Goal: Task Accomplishment & Management: Manage account settings

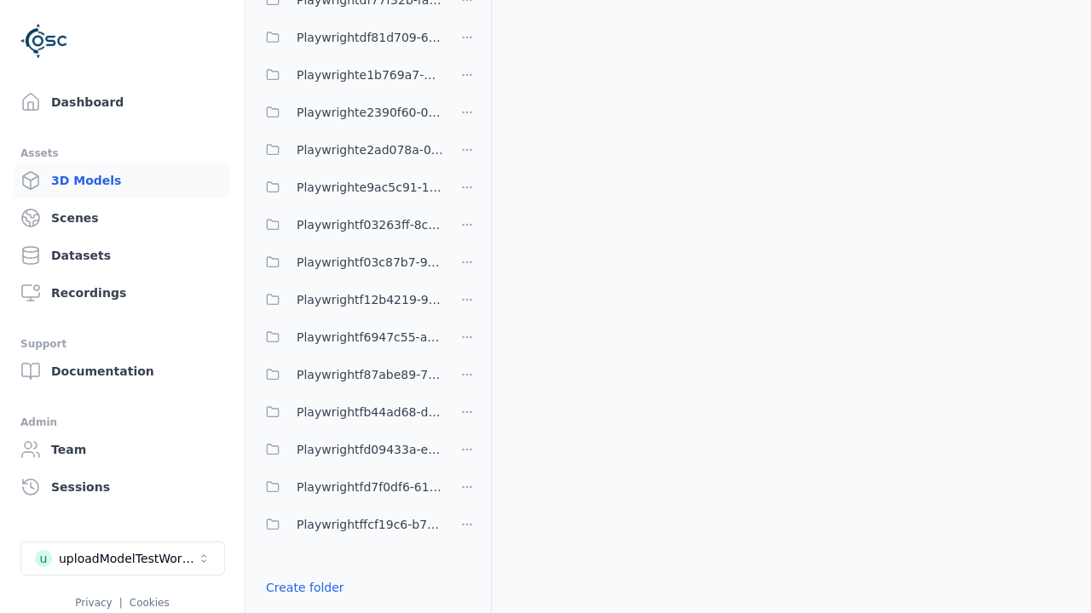
click at [304, 588] on link "Create folder" at bounding box center [305, 587] width 78 height 17
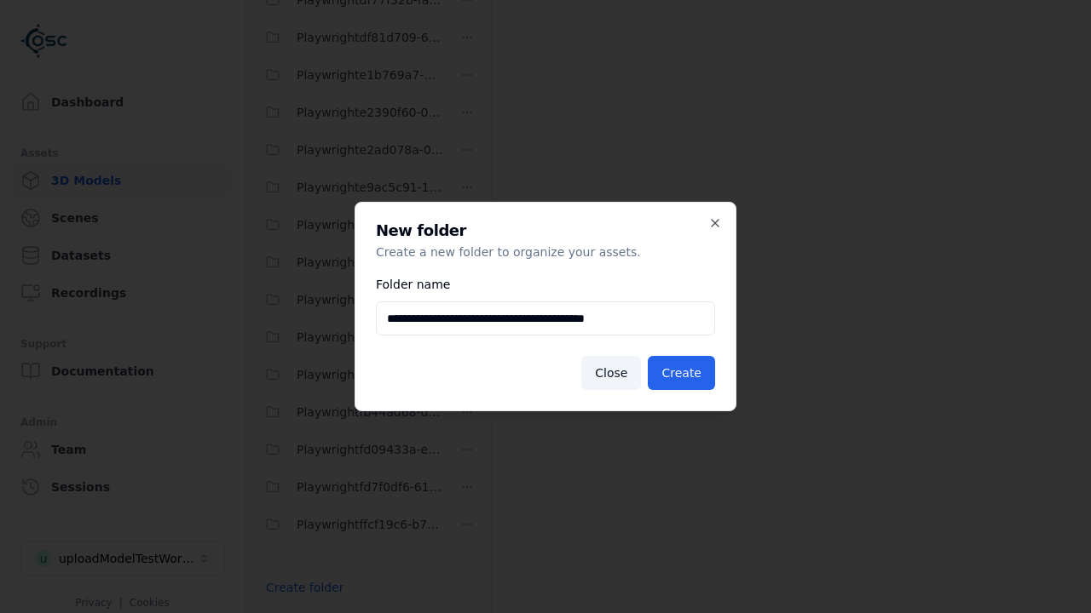
type input "**********"
click at [681, 373] on button "Create" at bounding box center [681, 373] width 67 height 34
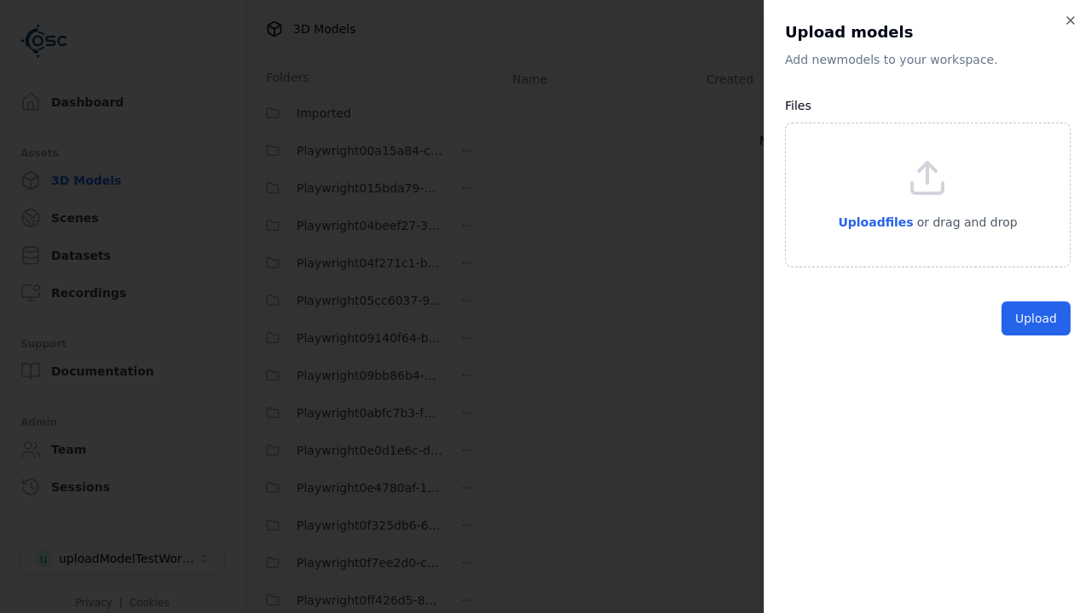
click at [1035, 336] on button "Upload" at bounding box center [1035, 319] width 69 height 34
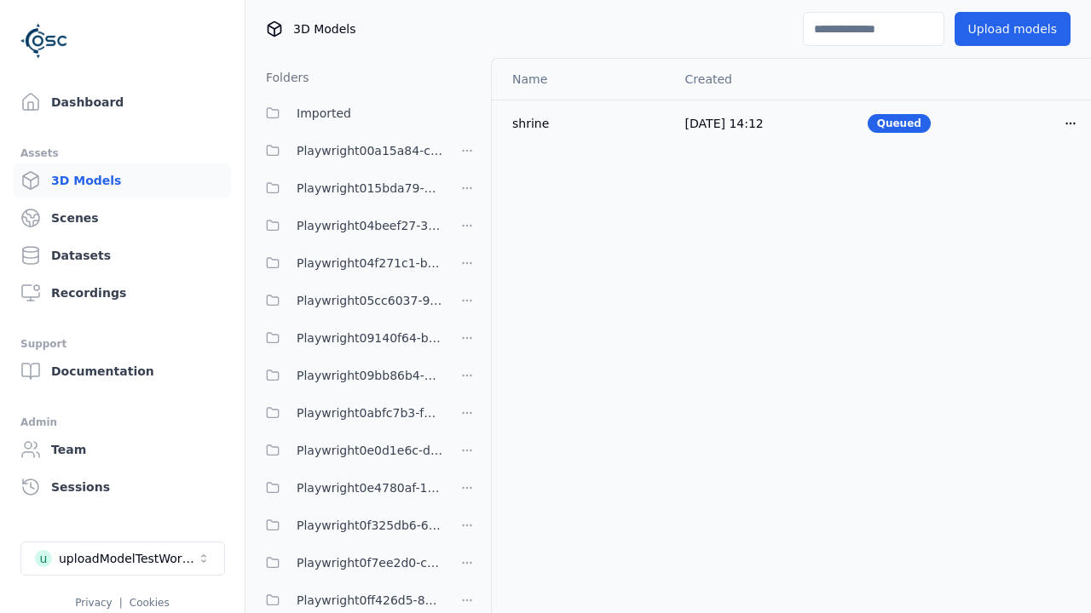
click at [1070, 123] on html "Support Dashboard Assets 3D Models Scenes Datasets Recordings Support Documenta…" at bounding box center [545, 306] width 1091 height 613
click at [1033, 189] on div "Delete" at bounding box center [1032, 189] width 101 height 27
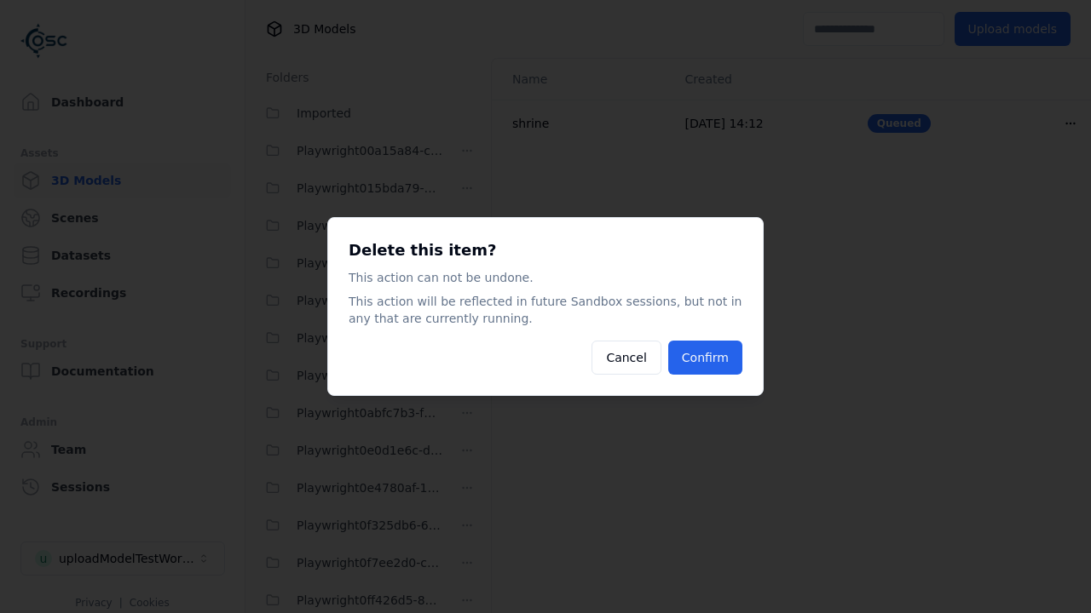
click at [705, 358] on button "Confirm" at bounding box center [705, 358] width 74 height 34
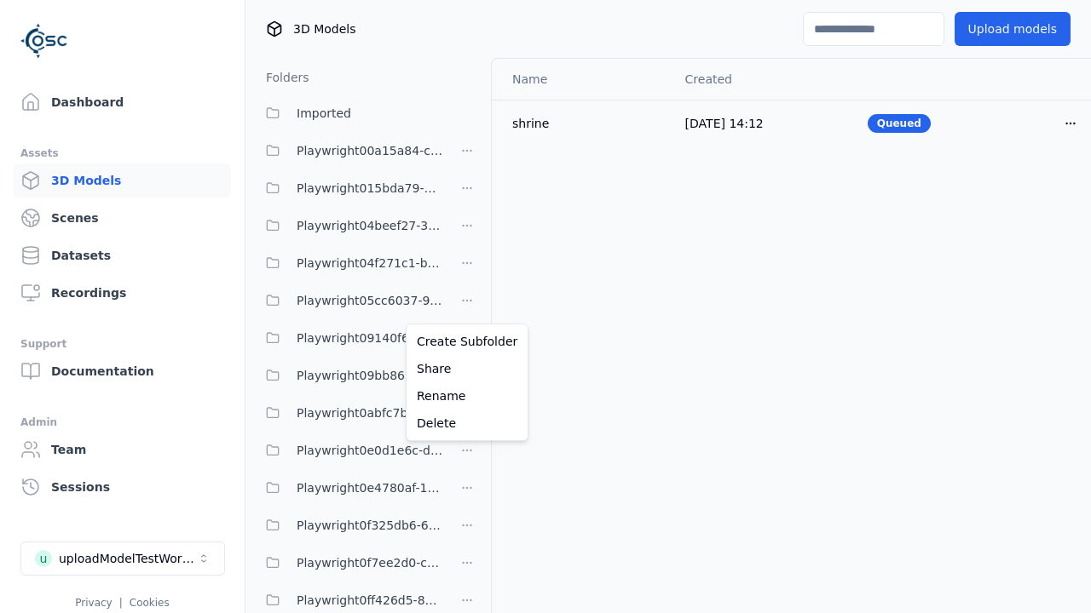
click at [467, 307] on html "Support Dashboard Assets 3D Models Scenes Datasets Recordings Support Documenta…" at bounding box center [545, 306] width 1091 height 613
